Goal: Find specific page/section: Find specific page/section

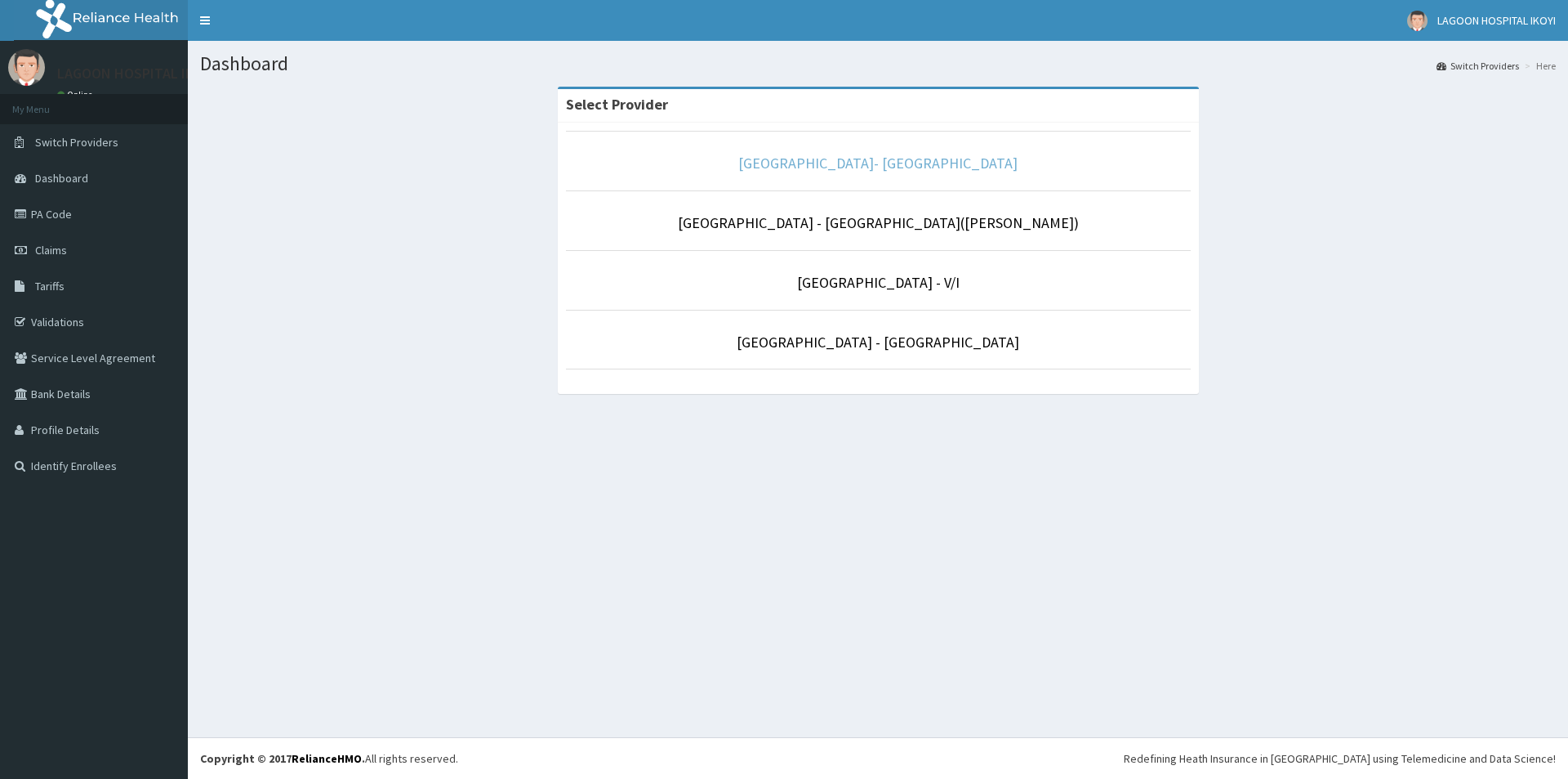
click at [849, 162] on link "[GEOGRAPHIC_DATA]- [GEOGRAPHIC_DATA]" at bounding box center [878, 163] width 280 height 18
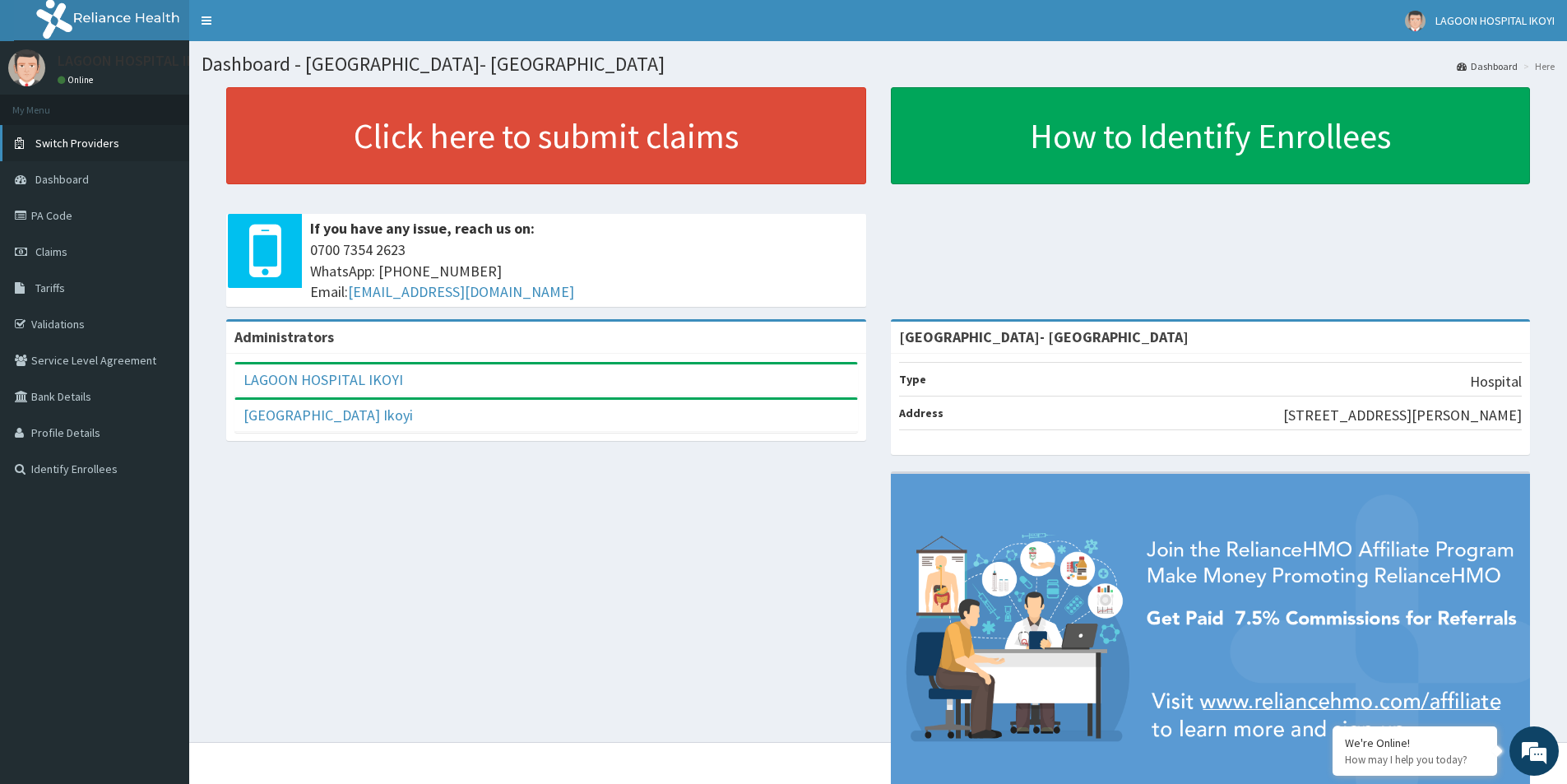
click at [69, 149] on span "Switch Providers" at bounding box center [77, 143] width 84 height 15
click at [87, 214] on link "PA Code" at bounding box center [94, 215] width 189 height 36
